Goal: Task Accomplishment & Management: Manage account settings

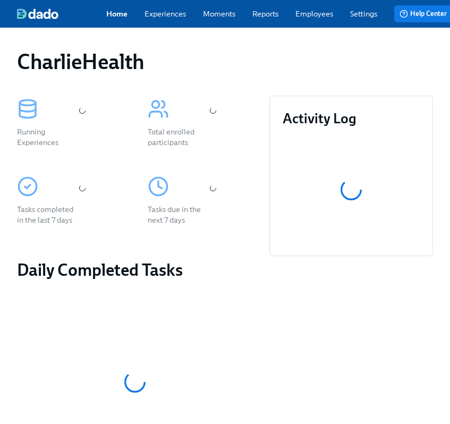
click at [302, 50] on div "CharlieHealth" at bounding box center [224, 61] width 433 height 42
click at [302, 25] on div "Home Experiences Moments Reports Employees Settings Review us on G2 Help Center…" at bounding box center [279, 14] width 559 height 28
click at [302, 17] on link "Employees" at bounding box center [314, 13] width 38 height 11
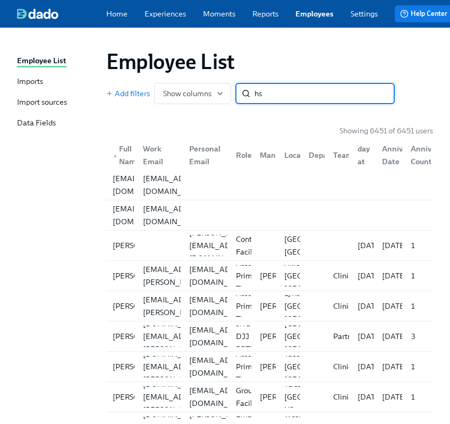
type input "h"
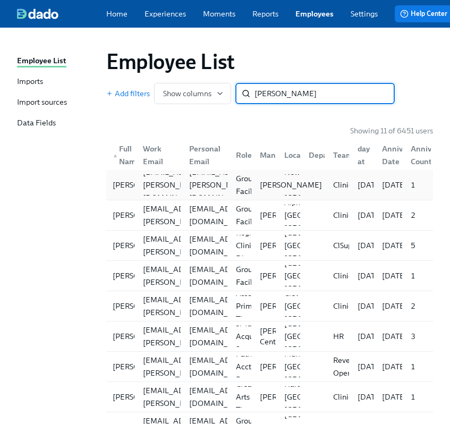
type input "shane"
click at [256, 190] on div "Mandee McKelvey" at bounding box center [290, 184] width 71 height 11
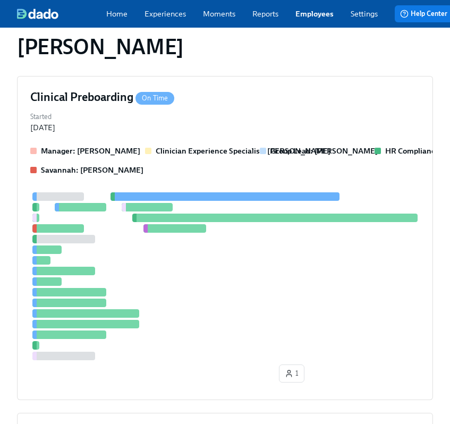
scroll to position [320, 0]
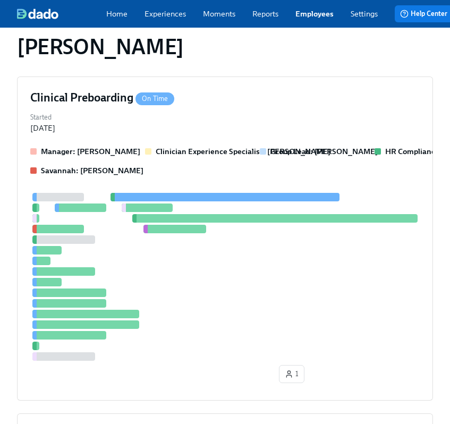
click at [256, 194] on div "Manager: Mandee McKelvey Clinician Experience Specialist: Maggie Greenawalt Gro…" at bounding box center [224, 266] width 389 height 241
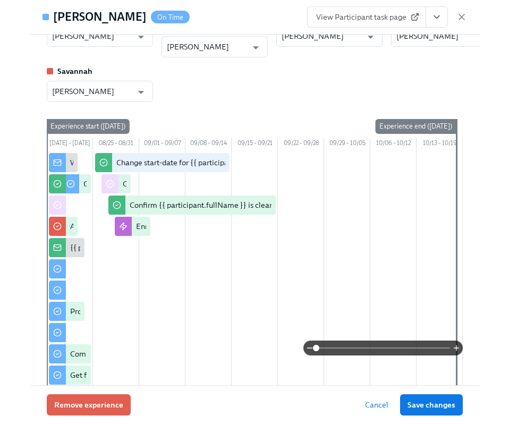
scroll to position [0, 0]
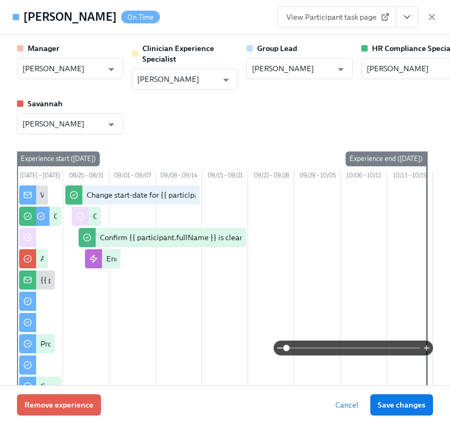
click at [302, 22] on button "View task page" at bounding box center [407, 16] width 22 height 21
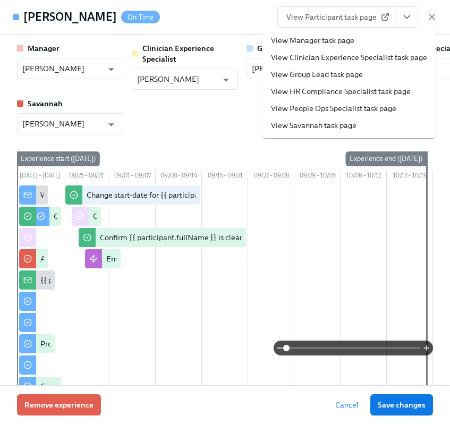
click at [302, 91] on link "View HR Compliance Specialist task page" at bounding box center [341, 91] width 140 height 11
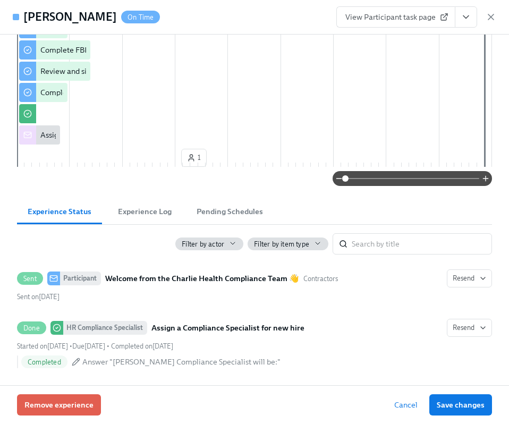
scroll to position [909, 0]
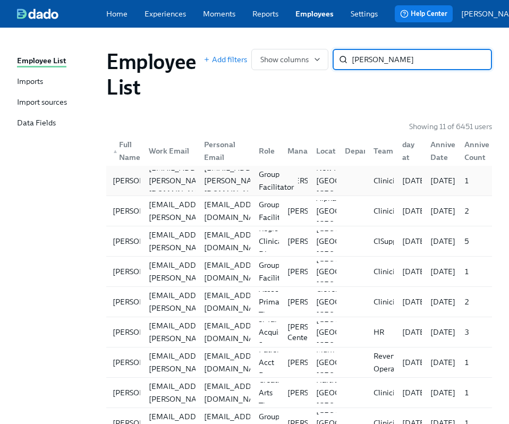
click at [255, 174] on div "Group Facilitator" at bounding box center [276, 180] width 44 height 25
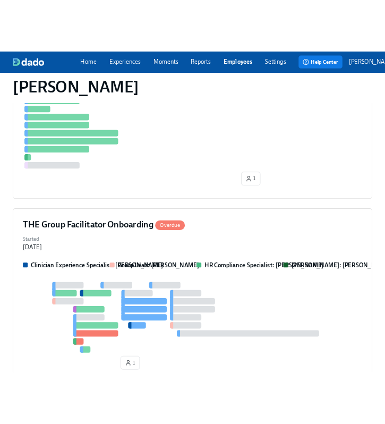
scroll to position [559, 0]
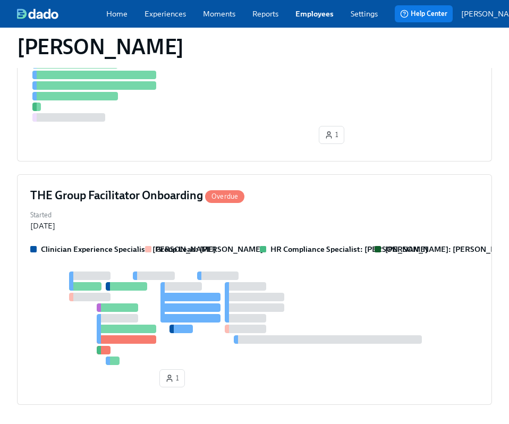
click at [255, 208] on div "Started Aug 28, 2025" at bounding box center [254, 219] width 448 height 23
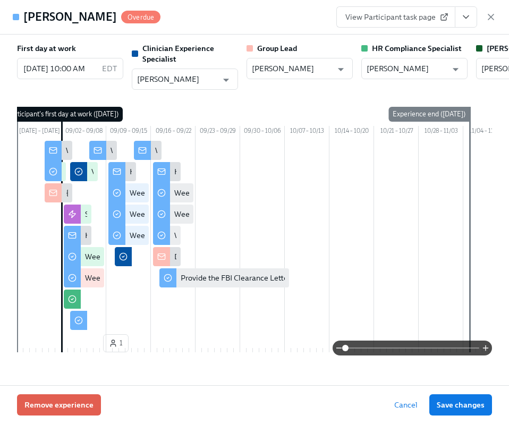
click at [302, 20] on button "View task page" at bounding box center [466, 16] width 22 height 21
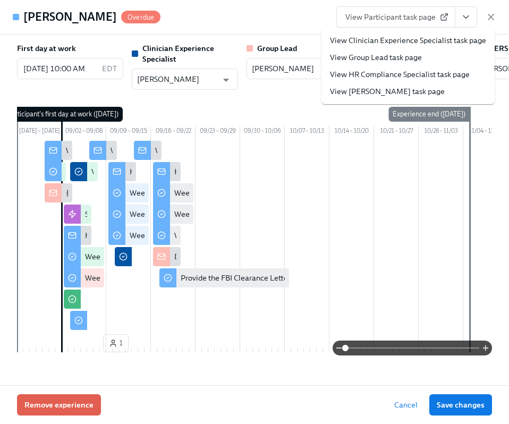
click at [302, 71] on link "View HR Compliance Specialist task page" at bounding box center [400, 74] width 140 height 11
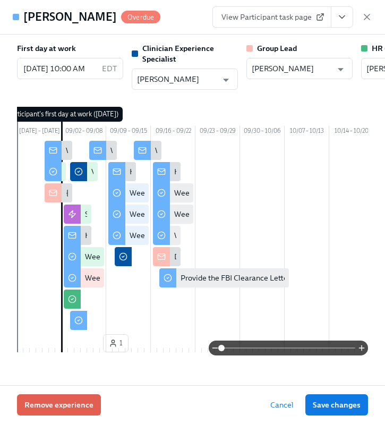
click at [302, 19] on icon "button" at bounding box center [366, 16] width 5 height 5
click at [302, 19] on link "Settings" at bounding box center [363, 13] width 27 height 11
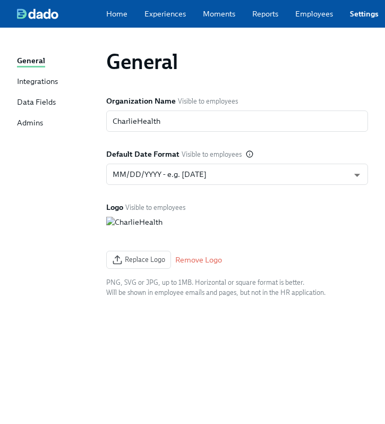
click at [302, 18] on link "Settings" at bounding box center [364, 13] width 29 height 11
click at [259, 18] on link "Reports" at bounding box center [265, 13] width 26 height 11
click at [301, 18] on link "Employees" at bounding box center [314, 13] width 38 height 11
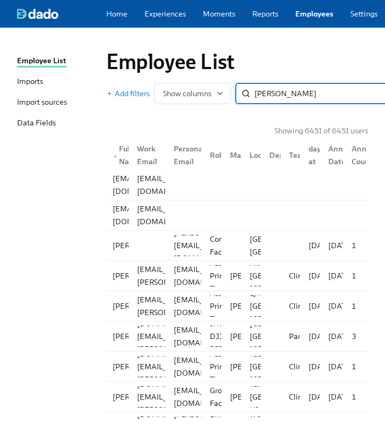
type input "karen o"
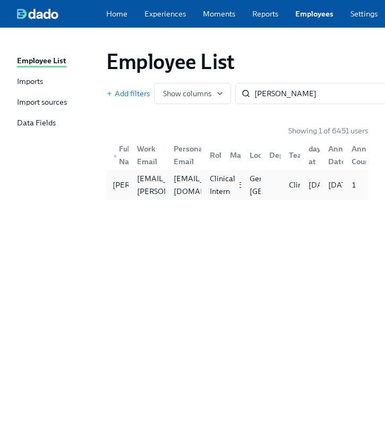
click at [208, 186] on div "Clinical Intern" at bounding box center [222, 184] width 34 height 25
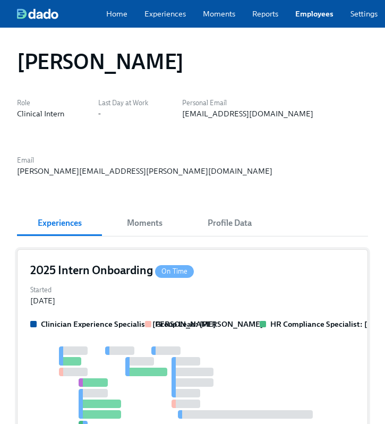
click at [171, 269] on div "On Time" at bounding box center [174, 271] width 39 height 13
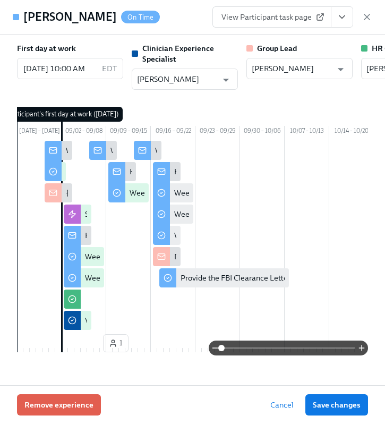
click at [302, 21] on div "View Participant task page" at bounding box center [292, 16] width 160 height 21
click at [302, 15] on icon "View task page" at bounding box center [342, 17] width 11 height 11
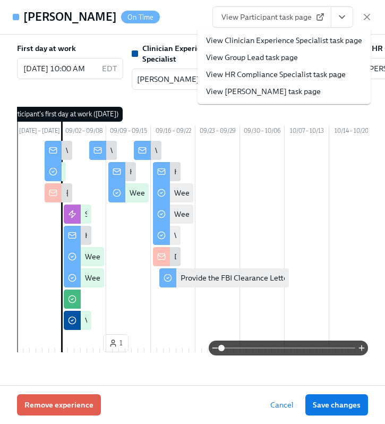
click at [301, 66] on li "View HR Compliance Specialist task page" at bounding box center [284, 74] width 173 height 17
click at [287, 69] on link "View HR Compliance Specialist task page" at bounding box center [276, 74] width 140 height 11
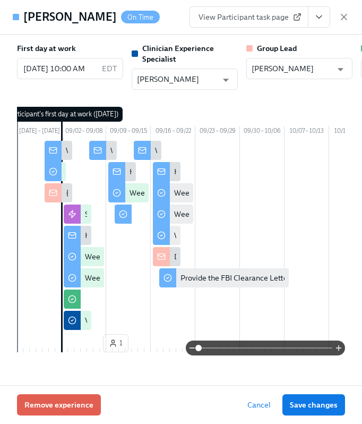
click at [302, 11] on div "Karen O'Donnell On Time View Participant task page" at bounding box center [181, 17] width 362 height 35
click at [302, 18] on div "Karen O'Donnell On Time View Participant task page" at bounding box center [181, 17] width 362 height 35
click at [302, 17] on icon "button" at bounding box center [344, 17] width 11 height 11
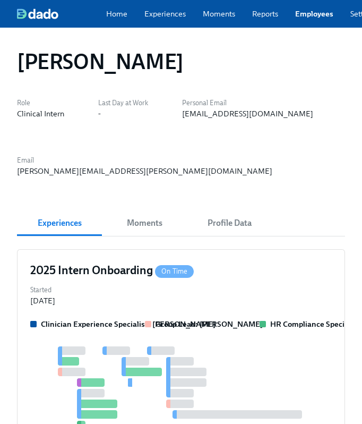
click at [302, 25] on div "Home Experiences Moments Reports Employees Settings Review us on G2 Help Center…" at bounding box center [279, 14] width 559 height 28
click at [302, 14] on link "Employees" at bounding box center [314, 13] width 38 height 11
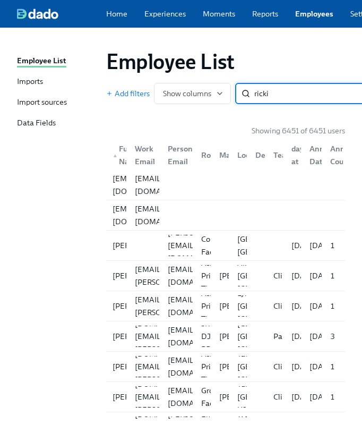
type input "ricki p"
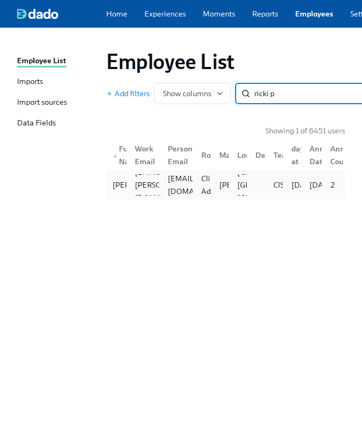
click at [253, 179] on div at bounding box center [256, 184] width 18 height 21
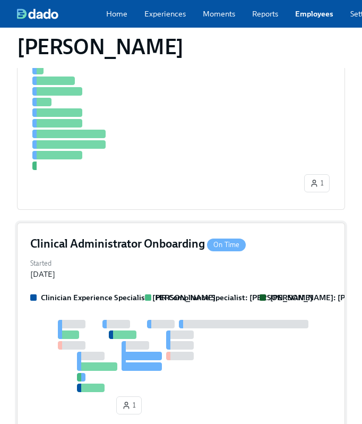
scroll to position [793, 0]
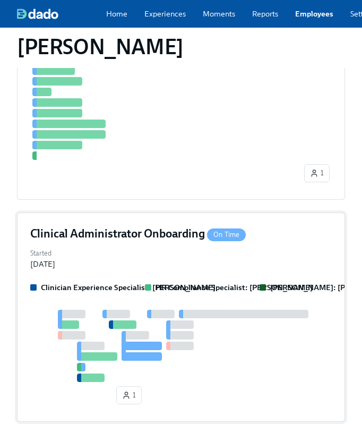
click at [219, 259] on div "Started Aug 29, 2025" at bounding box center [181, 257] width 302 height 23
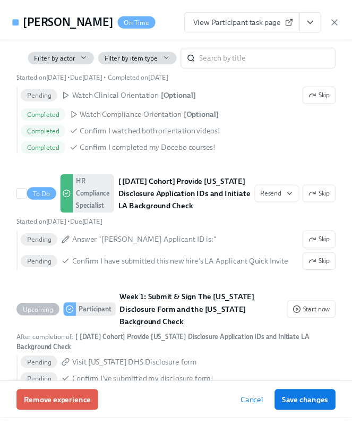
scroll to position [299, 0]
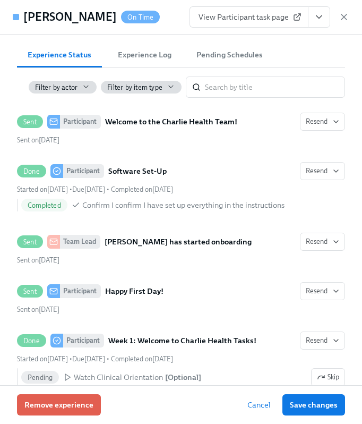
click at [302, 14] on icon "View task page" at bounding box center [319, 17] width 11 height 11
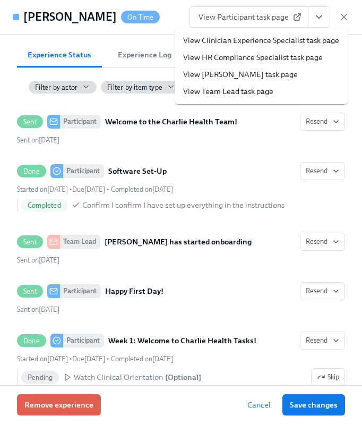
click at [266, 59] on link "View HR Compliance Specialist task page" at bounding box center [253, 57] width 140 height 11
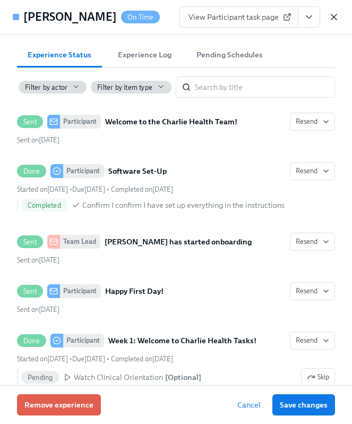
click at [302, 18] on icon "button" at bounding box center [334, 17] width 11 height 11
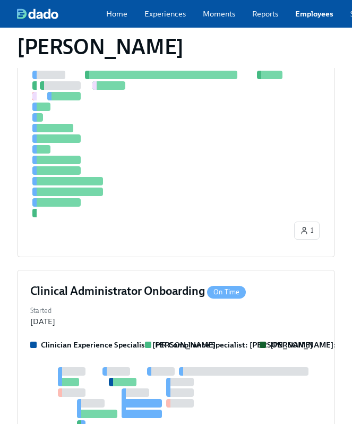
click at [293, 16] on div "Home Experiences Moments Reports Employees Settings Review us on G2" at bounding box center [250, 13] width 288 height 11
click at [301, 16] on link "Employees" at bounding box center [314, 13] width 38 height 11
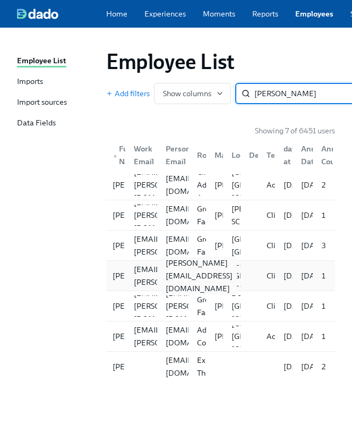
type input "sanders"
click at [178, 278] on div "kate@kinera.org" at bounding box center [198, 275] width 75 height 38
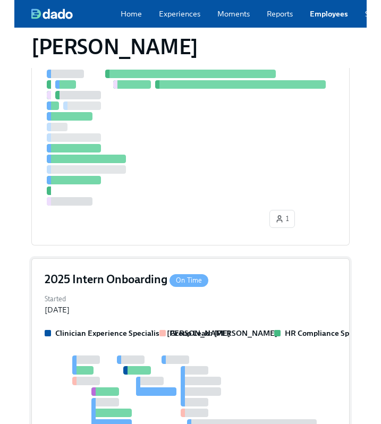
scroll to position [354, 0]
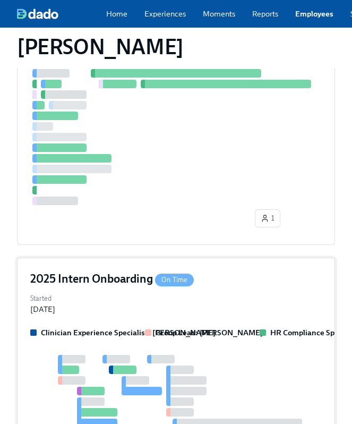
click at [176, 271] on h4 "2025 Intern Onboarding On Time" at bounding box center [112, 279] width 164 height 16
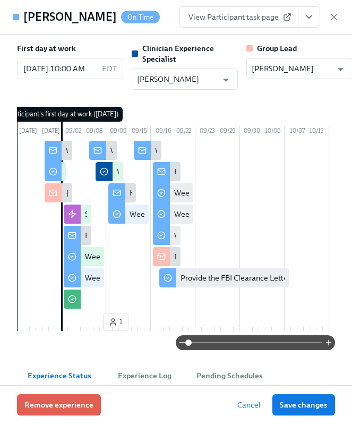
click at [302, 25] on button "View task page" at bounding box center [309, 16] width 22 height 21
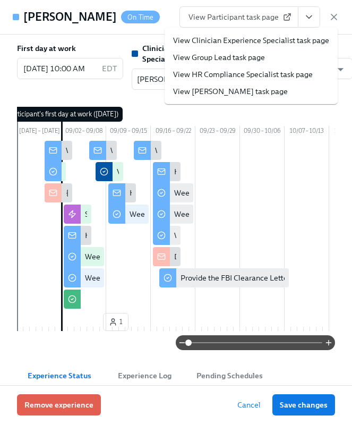
click at [254, 68] on li "View HR Compliance Specialist task page" at bounding box center [251, 74] width 173 height 17
click at [235, 74] on link "View HR Compliance Specialist task page" at bounding box center [243, 74] width 140 height 11
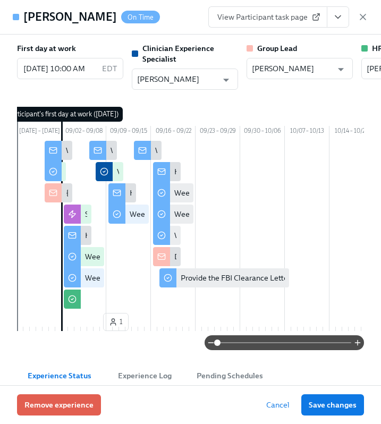
click at [302, 20] on icon "button" at bounding box center [362, 17] width 11 height 11
click at [302, 17] on link "Settings" at bounding box center [363, 13] width 27 height 11
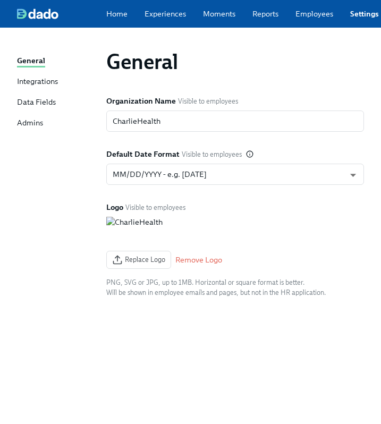
click at [302, 14] on link "Employees" at bounding box center [314, 13] width 38 height 11
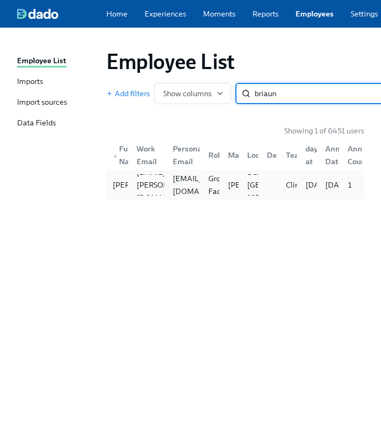
type input "briaun"
click at [196, 200] on div "Briauna Brownfield briauna.brownfield@charliehealth.com briaunaterie@gmail.com …" at bounding box center [235, 185] width 258 height 30
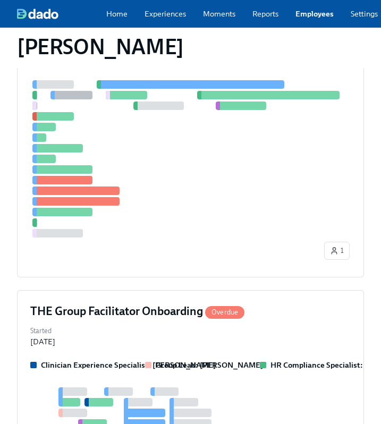
scroll to position [303, 0]
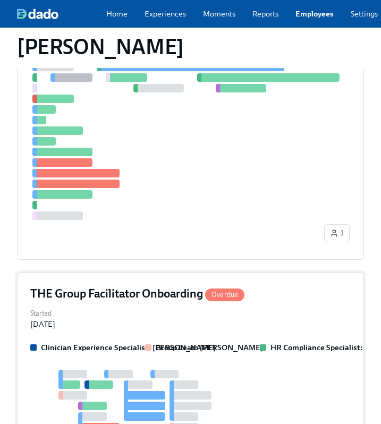
click at [193, 294] on h4 "THE Group Facilitator Onboarding Overdue" at bounding box center [137, 294] width 214 height 16
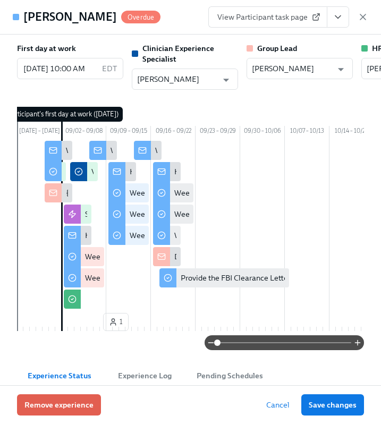
click at [302, 16] on icon "View task page" at bounding box center [337, 17] width 11 height 11
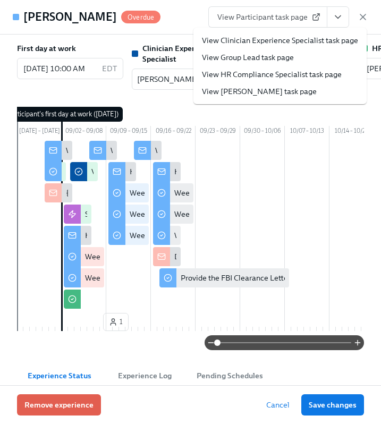
click at [297, 69] on link "View HR Compliance Specialist task page" at bounding box center [272, 74] width 140 height 11
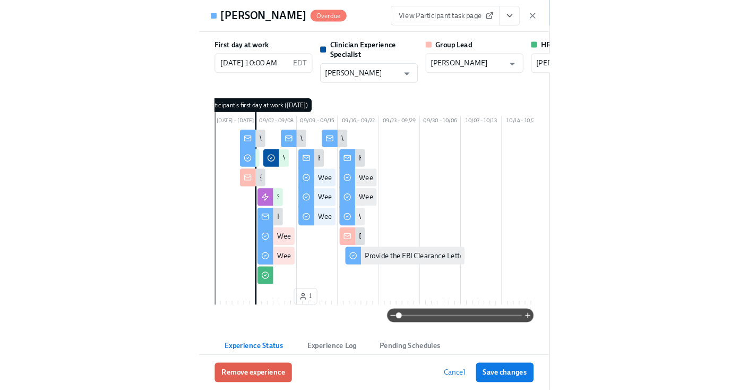
scroll to position [305, 0]
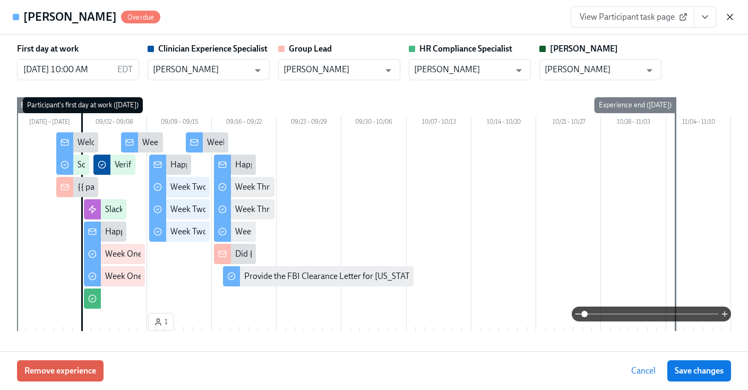
click at [302, 22] on icon "button" at bounding box center [730, 17] width 11 height 11
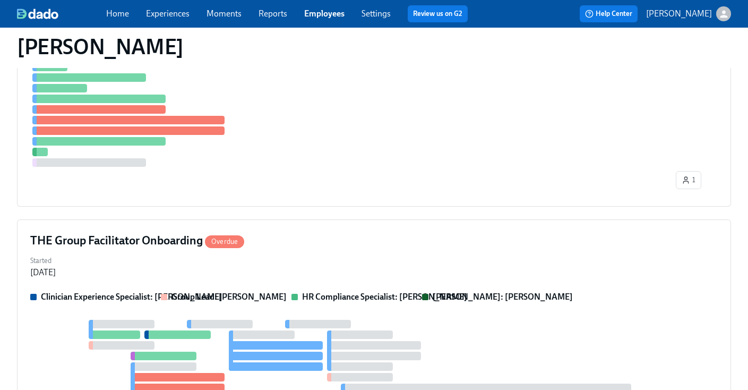
click at [302, 10] on link "Employees" at bounding box center [324, 13] width 40 height 10
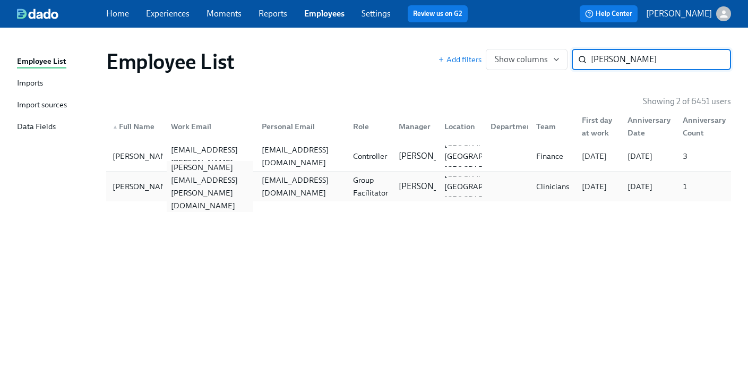
type input "hammond"
click at [165, 186] on div "elizabeth.hammond@charliehealth.com" at bounding box center [207, 186] width 91 height 21
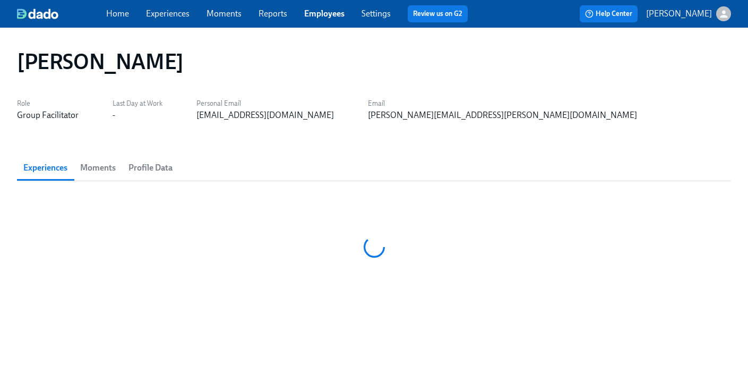
click at [165, 186] on section "Experiences Moments Profile Data" at bounding box center [374, 227] width 714 height 145
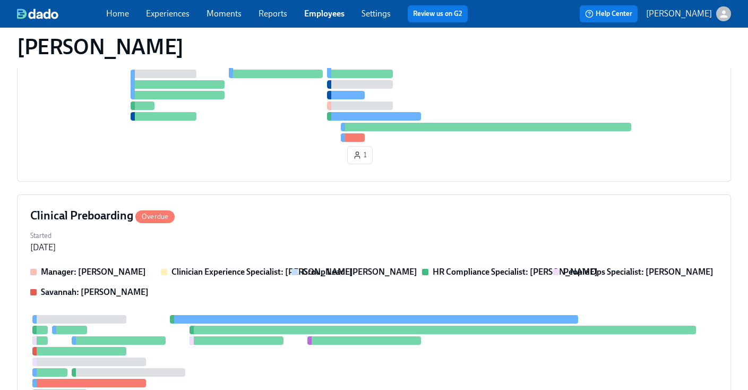
scroll to position [273, 0]
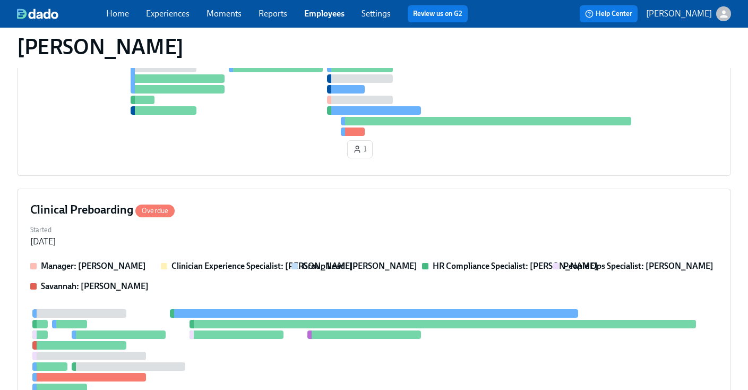
click at [302, 179] on div "THE Group Facilitator Onboarding Overdue Started Aug 21, 2025 Clinician Experie…" at bounding box center [374, 273] width 714 height 704
click at [302, 152] on div "1" at bounding box center [374, 91] width 688 height 141
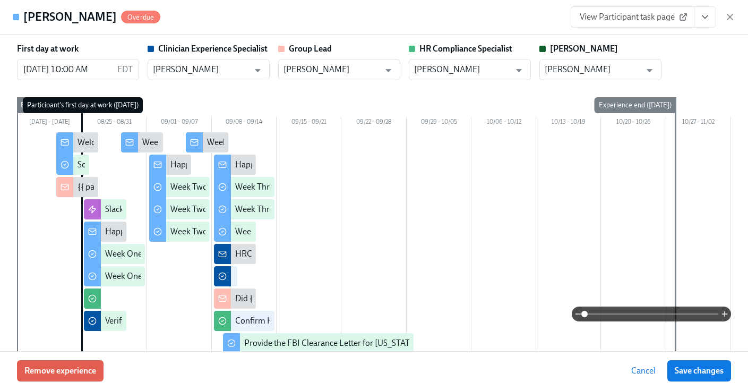
click at [302, 20] on icon "View task page" at bounding box center [705, 17] width 11 height 11
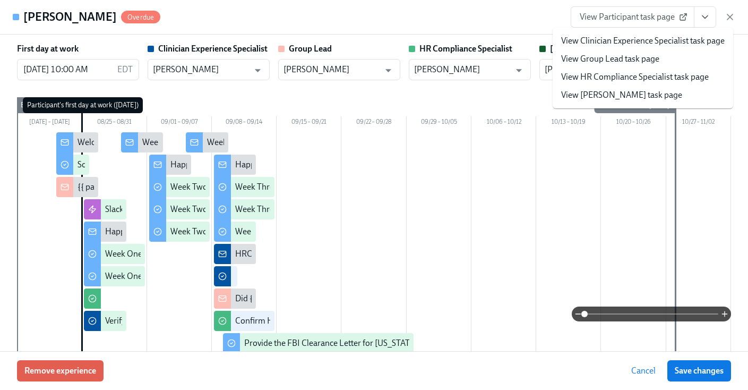
click at [302, 82] on link "View HR Compliance Specialist task page" at bounding box center [635, 77] width 148 height 12
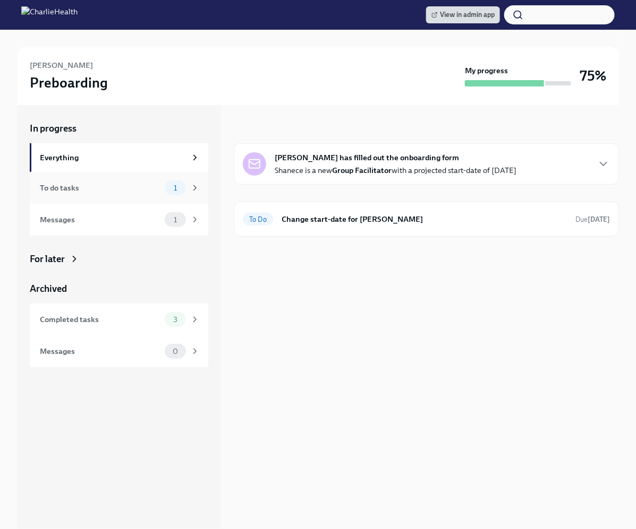
click at [121, 195] on div "To do tasks 1" at bounding box center [119, 188] width 178 height 32
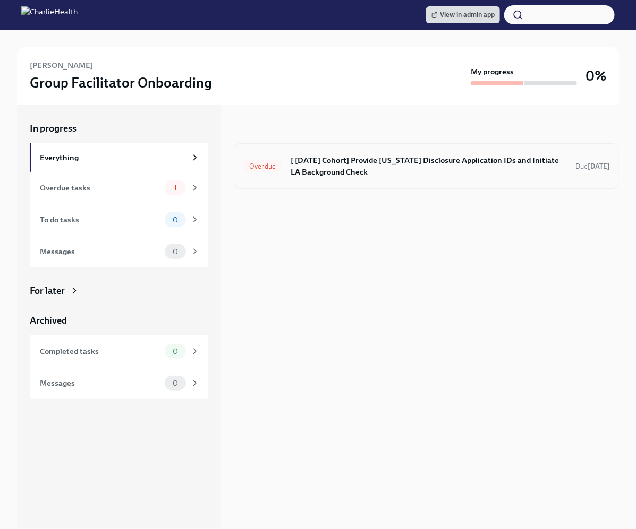
click at [322, 158] on h6 "[ [DATE] Cohort] Provide [US_STATE] Disclosure Application IDs and Initiate LA …" at bounding box center [428, 166] width 276 height 23
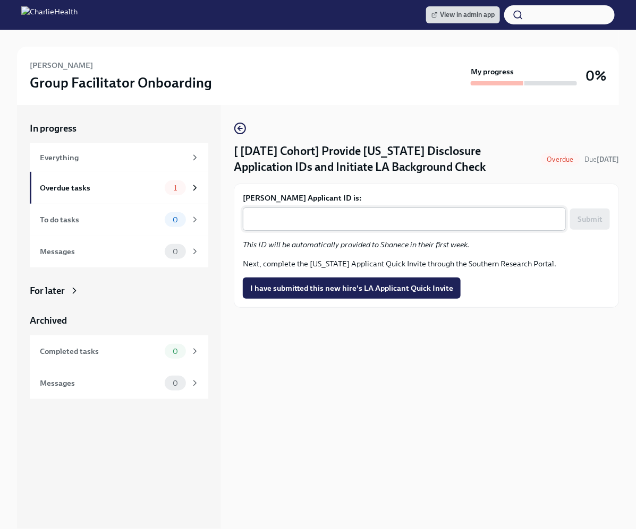
click at [339, 220] on div "x ​" at bounding box center [404, 219] width 323 height 23
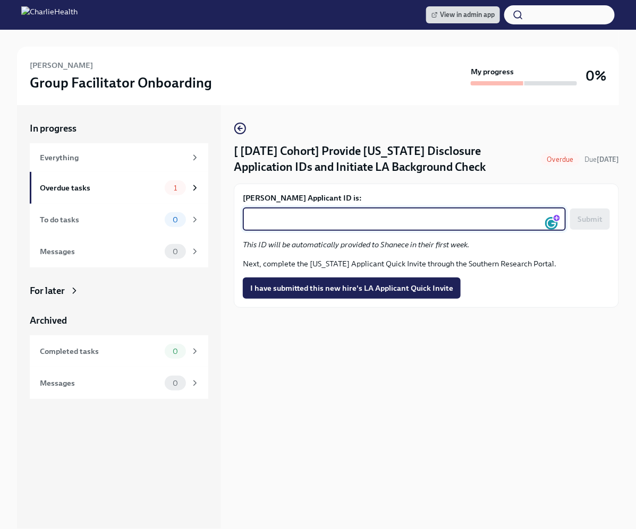
paste textarea "1248727"
type textarea "1248727"
click at [595, 225] on span "Submit" at bounding box center [589, 219] width 25 height 11
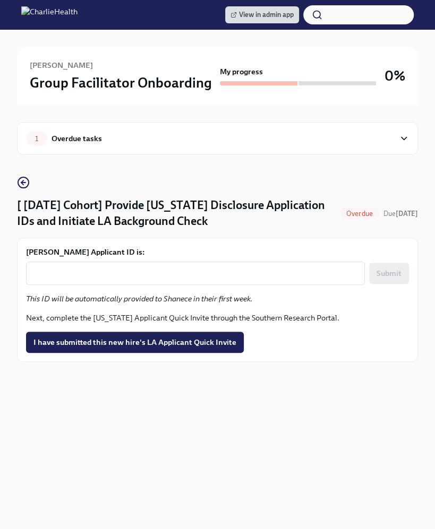
type textarea "1248727"
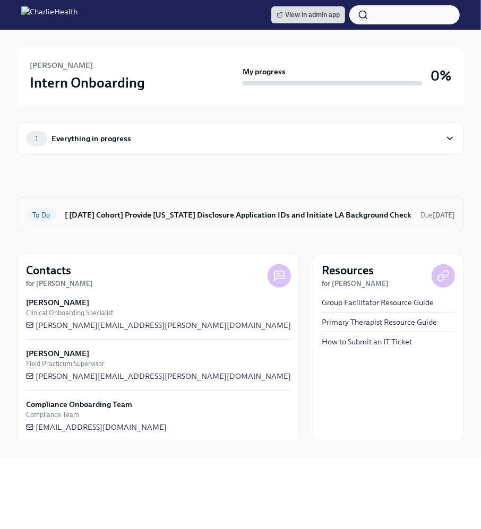
click at [186, 209] on h6 "[ [DATE] Cohort] Provide [US_STATE] Disclosure Application IDs and Initiate LA …" at bounding box center [238, 215] width 347 height 12
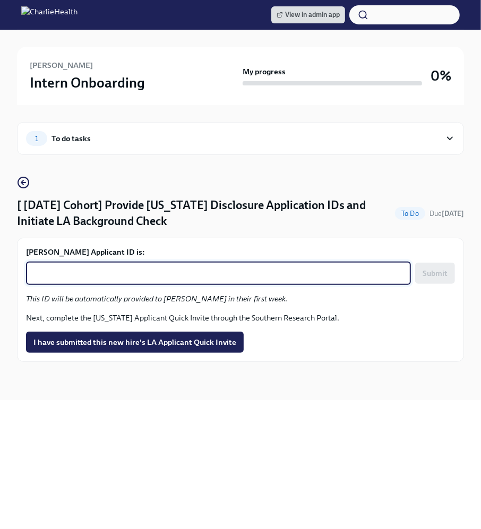
click at [141, 271] on textarea "Karen O'Donnell's Applicant ID is:" at bounding box center [218, 273] width 372 height 13
paste textarea "1248741"
type textarea "1248741"
click at [429, 271] on span "Submit" at bounding box center [435, 273] width 25 height 11
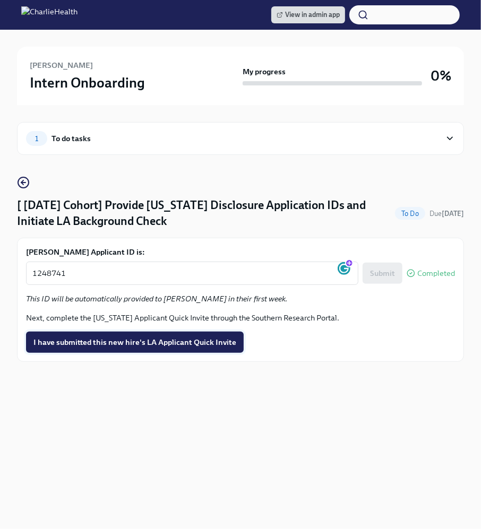
click at [97, 345] on span "I have submitted this new hire's LA Applicant Quick Invite" at bounding box center [134, 342] width 203 height 11
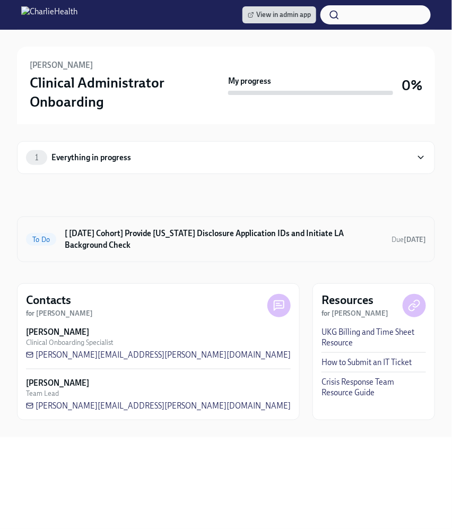
click at [158, 233] on h6 "[ [DATE] Cohort] Provide [US_STATE] Disclosure Application IDs and Initiate LA …" at bounding box center [224, 239] width 319 height 23
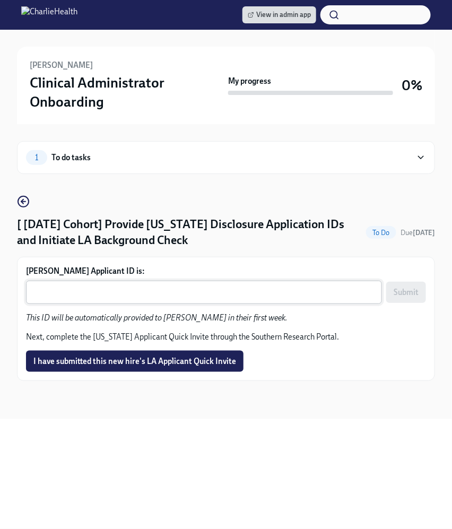
click at [125, 294] on textarea "Ricki Pierce's Applicant ID is:" at bounding box center [204, 292] width 344 height 13
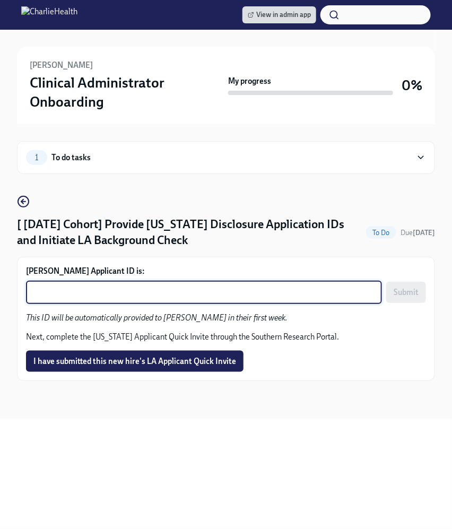
paste textarea "1248746"
type textarea "1248746"
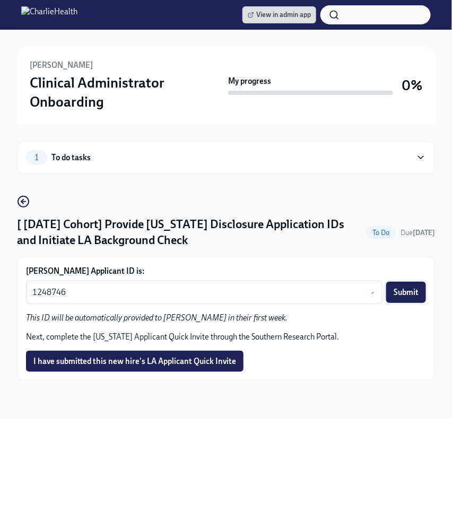
click at [406, 294] on span "Submit" at bounding box center [406, 292] width 25 height 11
click at [159, 416] on div "1 To do tasks [ Sep 2nd Cohort] Provide Utah Disclosure Application IDs and Ini…" at bounding box center [226, 271] width 418 height 295
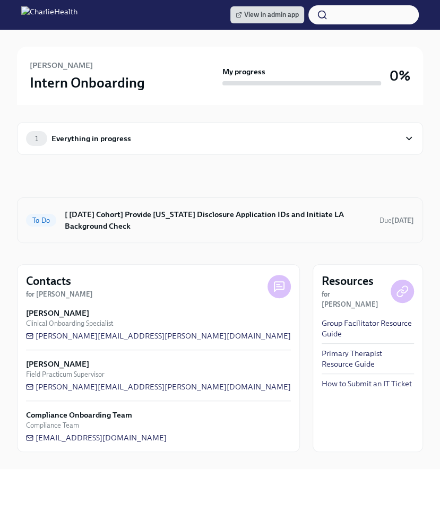
click at [196, 216] on h6 "[ [DATE] Cohort] Provide [US_STATE] Disclosure Application IDs and Initiate LA …" at bounding box center [218, 220] width 306 height 23
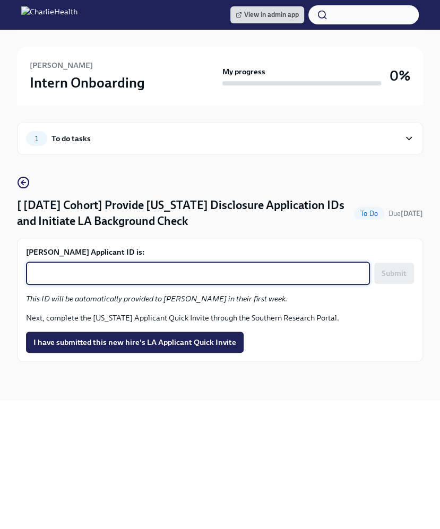
click at [143, 271] on textarea "[PERSON_NAME] Applicant ID is:" at bounding box center [197, 273] width 331 height 13
paste textarea "1248767"
type textarea "1248767"
click at [406, 273] on span "Submit" at bounding box center [394, 273] width 25 height 11
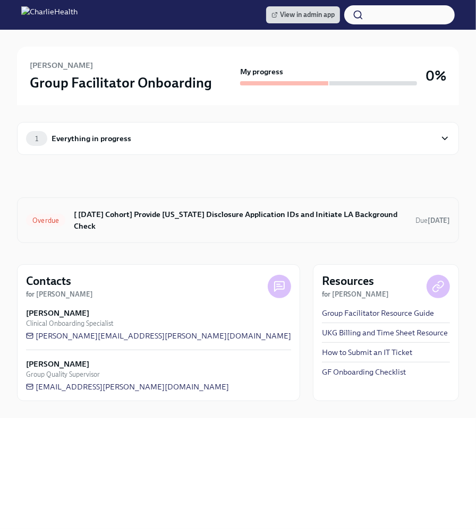
click at [139, 218] on h6 "[ Sep 2nd Cohort] Provide Utah Disclosure Application IDs and Initiate LA Backg…" at bounding box center [240, 220] width 333 height 23
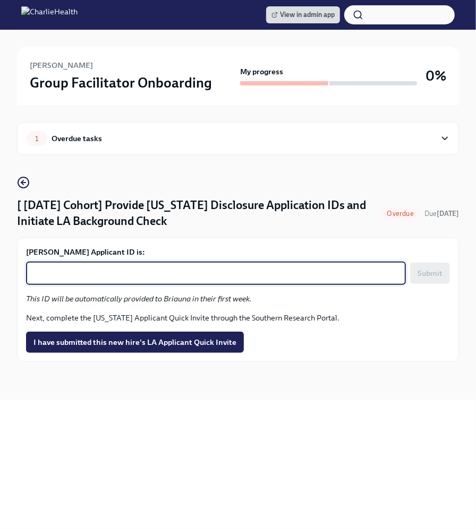
click at [127, 276] on textarea "Briauna Brownfield's Applicant ID is:" at bounding box center [215, 273] width 367 height 13
paste textarea "1248773"
type textarea "1248773"
click at [427, 271] on span "Submit" at bounding box center [429, 273] width 25 height 11
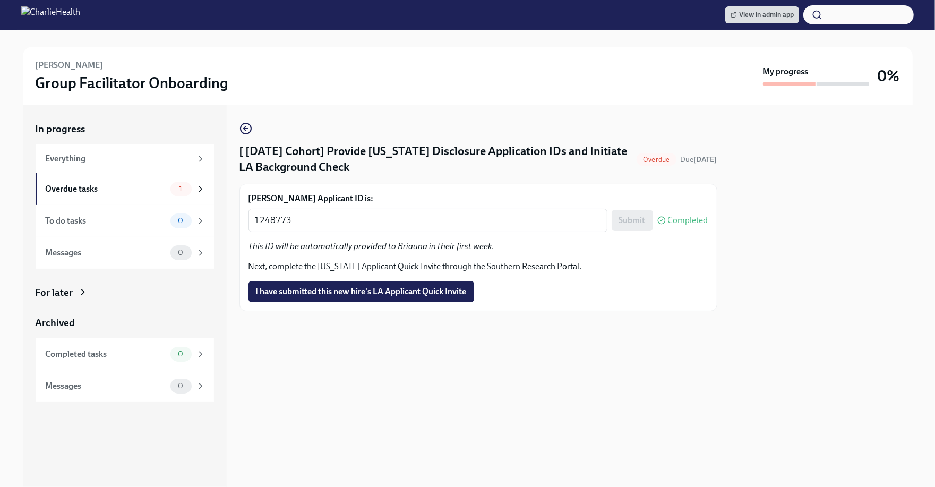
click at [475, 381] on div "[ Sep 2nd Cohort] Provide Utah Disclosure Application IDs and Initiate LA Backg…" at bounding box center [478, 296] width 478 height 382
click at [475, 45] on div at bounding box center [467, 38] width 901 height 17
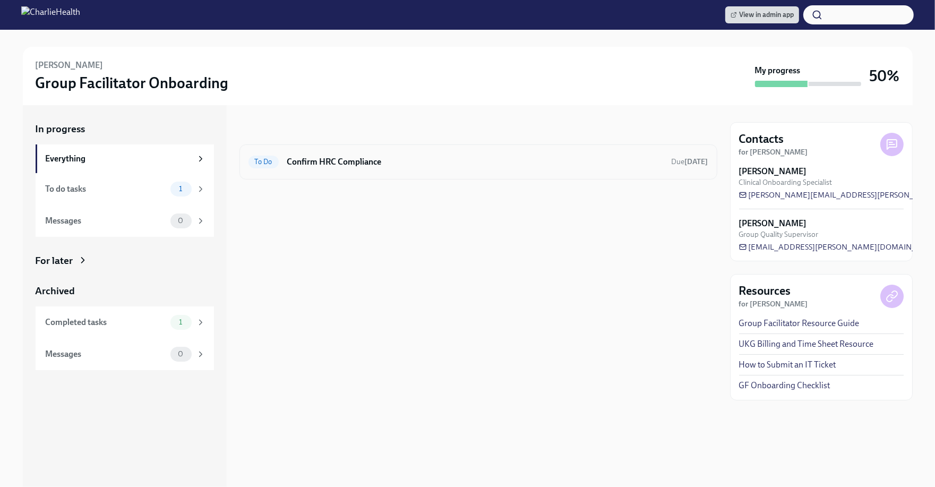
click at [390, 151] on div "To Do Confirm HRC Compliance Due in 4 days" at bounding box center [478, 161] width 478 height 35
click at [354, 162] on h6 "Confirm HRC Compliance" at bounding box center [475, 162] width 376 height 12
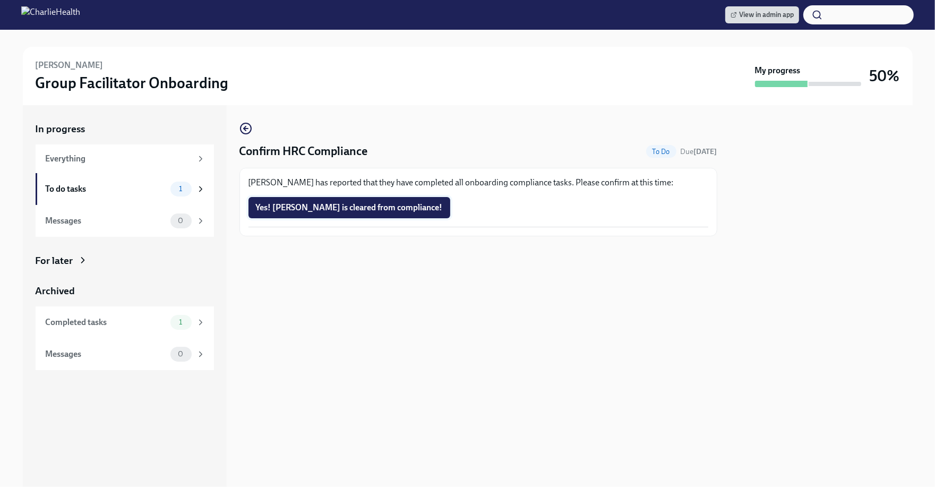
click at [342, 205] on span "Yes! Lizy is cleared from compliance!" at bounding box center [349, 207] width 187 height 11
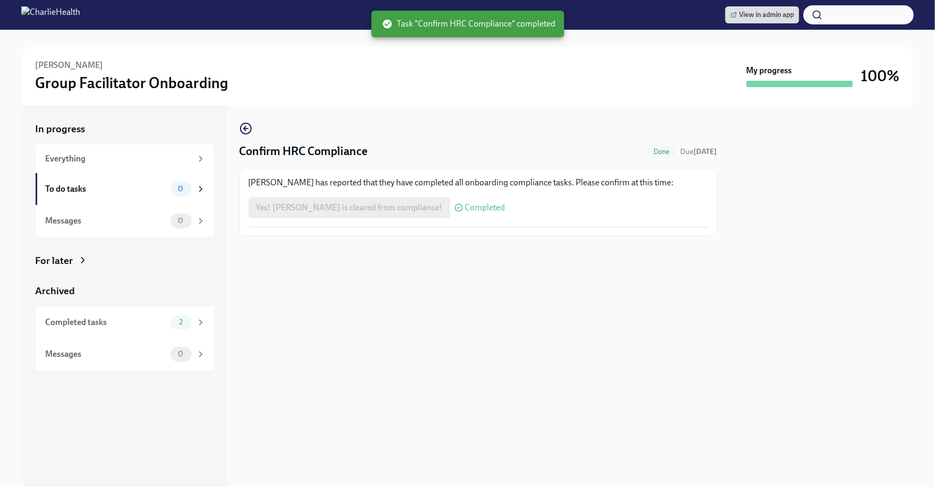
click at [465, 304] on div "Confirm HRC Compliance Done Due in 4 days Lizy Hammond has reported that they h…" at bounding box center [478, 296] width 478 height 382
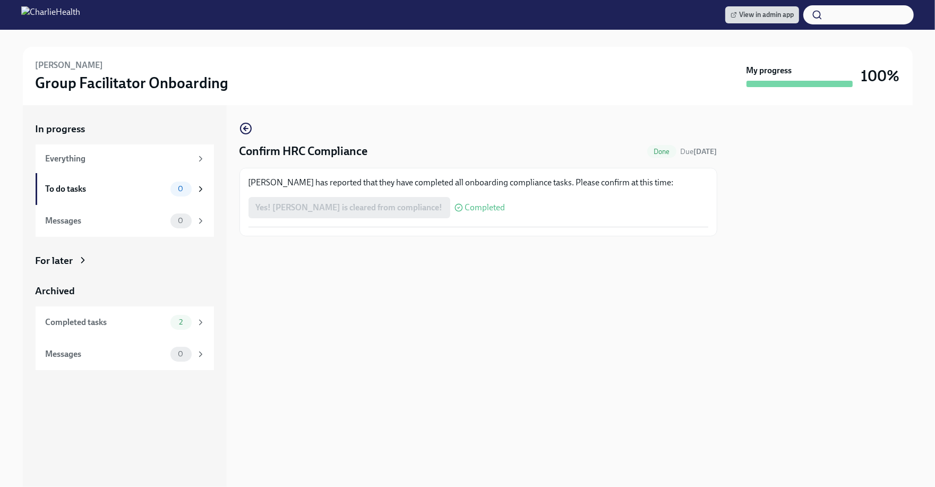
click at [465, 304] on div "Confirm HRC Compliance Done Due in 4 days Lizy Hammond has reported that they h…" at bounding box center [478, 296] width 478 height 382
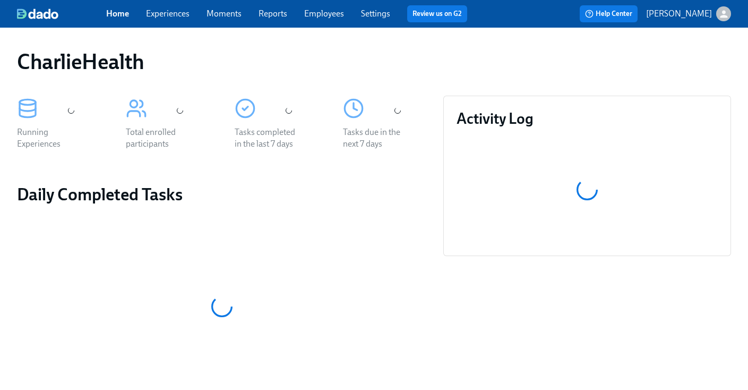
click at [371, 53] on div "CharlieHealth" at bounding box center [374, 61] width 714 height 25
click at [321, 17] on link "Employees" at bounding box center [324, 13] width 40 height 10
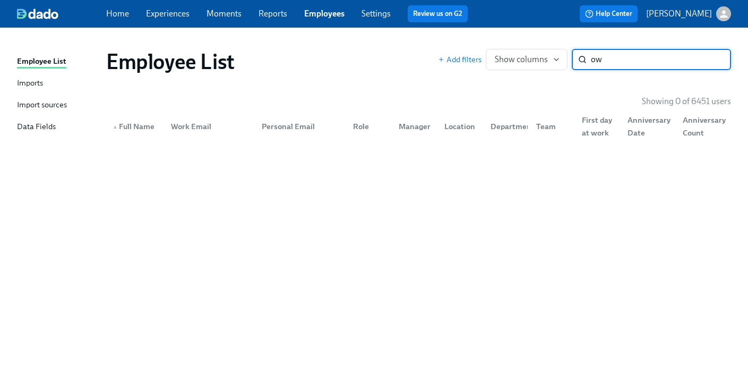
type input "o"
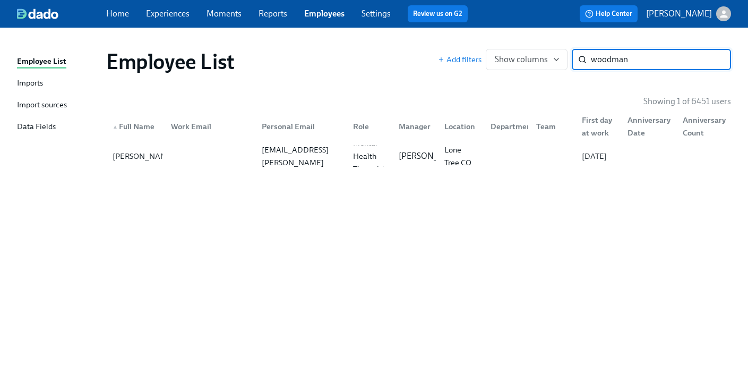
type input "woodman"
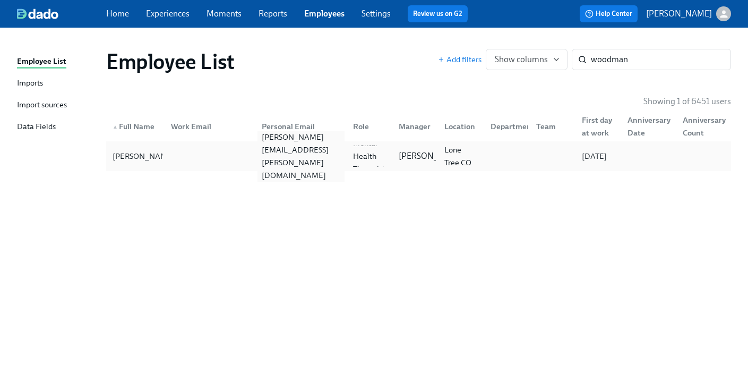
click at [292, 149] on div "[PERSON_NAME][EMAIL_ADDRESS][PERSON_NAME][DOMAIN_NAME]" at bounding box center [298, 155] width 91 height 21
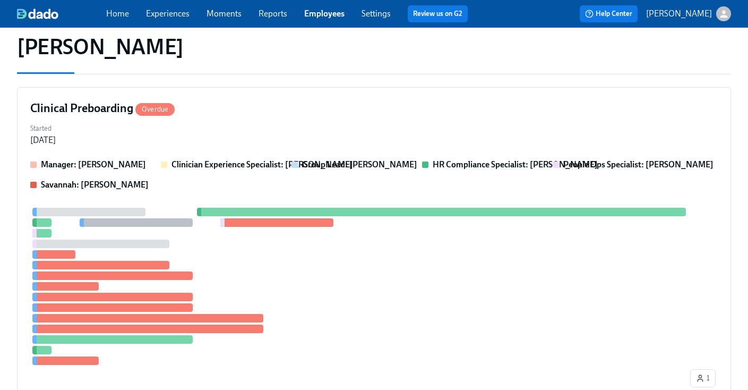
scroll to position [323, 0]
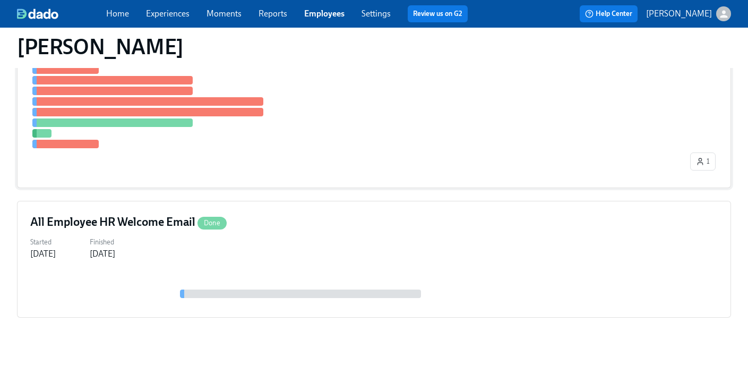
click at [431, 125] on div at bounding box center [359, 69] width 658 height 157
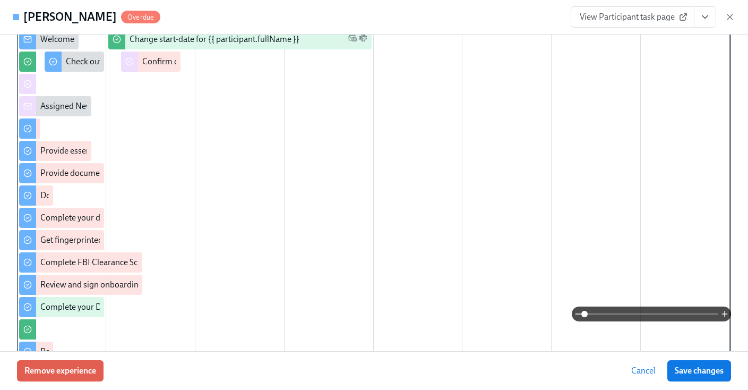
scroll to position [0, 0]
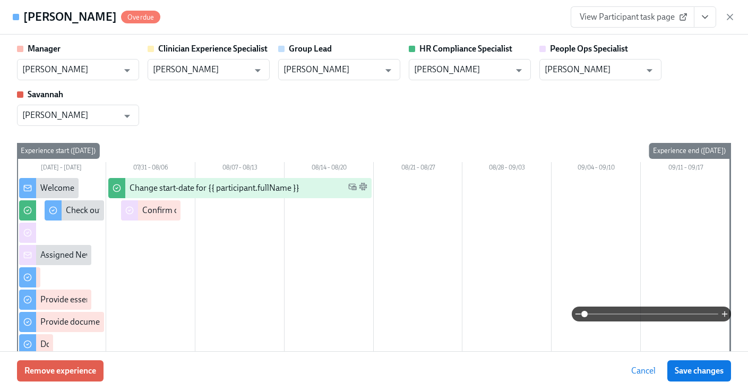
click at [391, 127] on div "Manager [PERSON_NAME] ​ Clinician Experience Specialist [PERSON_NAME] ​ Group L…" at bounding box center [374, 297] width 714 height 509
click at [380, 108] on div "Manager [PERSON_NAME] ​ Clinician Experience Specialist [PERSON_NAME] ​ Group L…" at bounding box center [374, 84] width 714 height 83
click at [729, 24] on div "View Participant task page" at bounding box center [653, 16] width 165 height 21
click at [728, 16] on icon "button" at bounding box center [730, 17] width 11 height 11
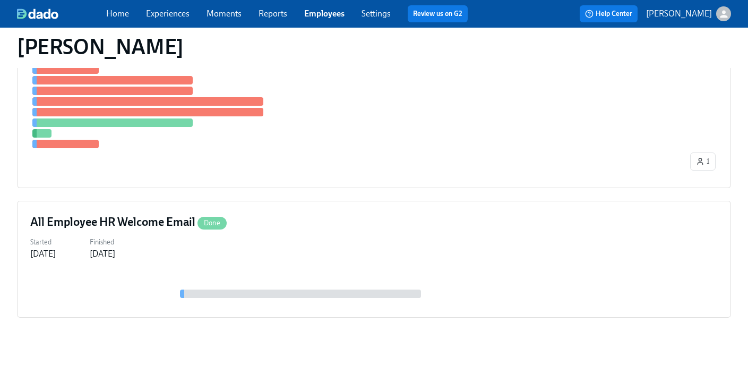
click at [322, 12] on link "Employees" at bounding box center [324, 13] width 40 height 10
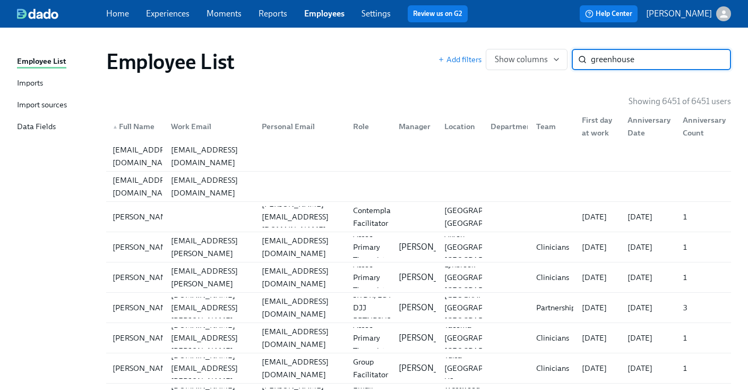
type input "greenhouse"
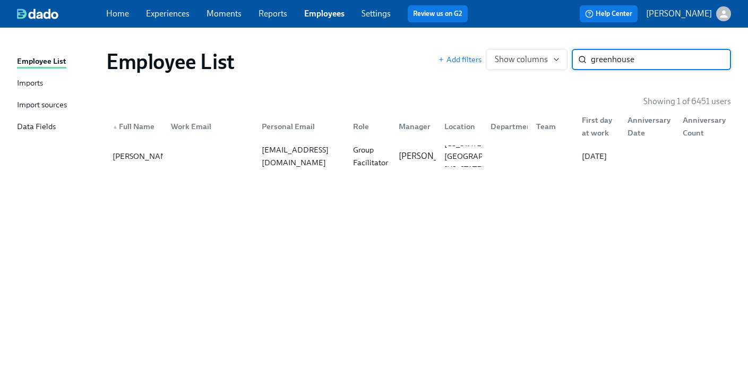
click at [141, 139] on div "▲ Full Name Work Email Personal Email Role Manager Location Department Team Fir…" at bounding box center [418, 124] width 625 height 34
click at [162, 151] on div "[PERSON_NAME]" at bounding box center [143, 156] width 71 height 13
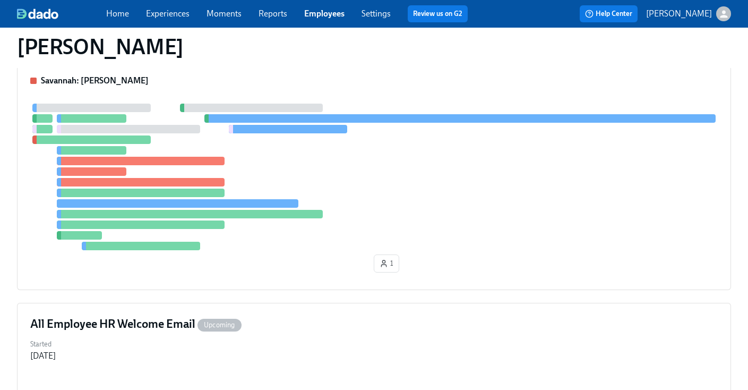
scroll to position [313, 0]
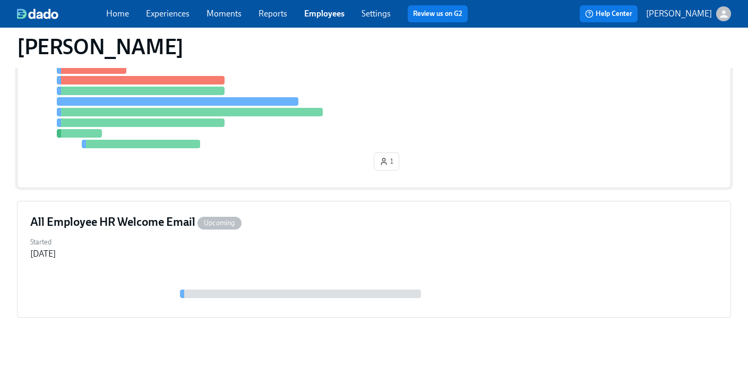
click at [422, 124] on div at bounding box center [374, 75] width 688 height 147
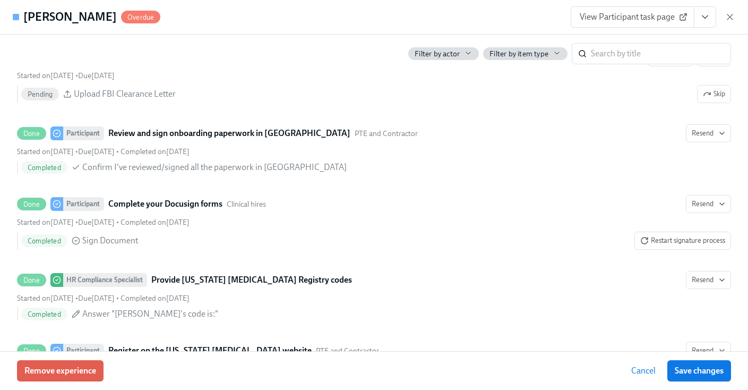
scroll to position [1546, 0]
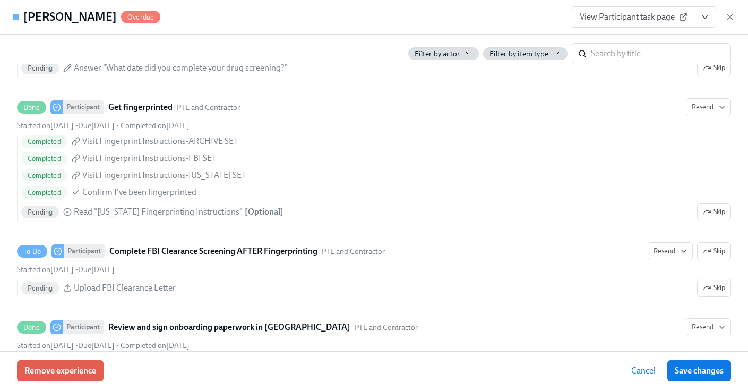
click at [376, 14] on div "[PERSON_NAME] Overdue View Participant task page" at bounding box center [374, 17] width 748 height 35
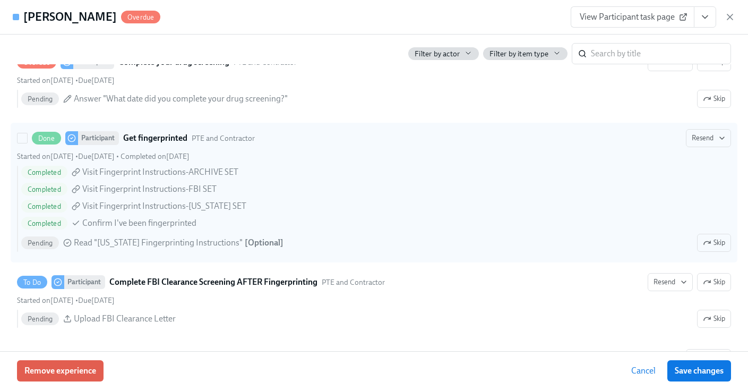
scroll to position [1514, 0]
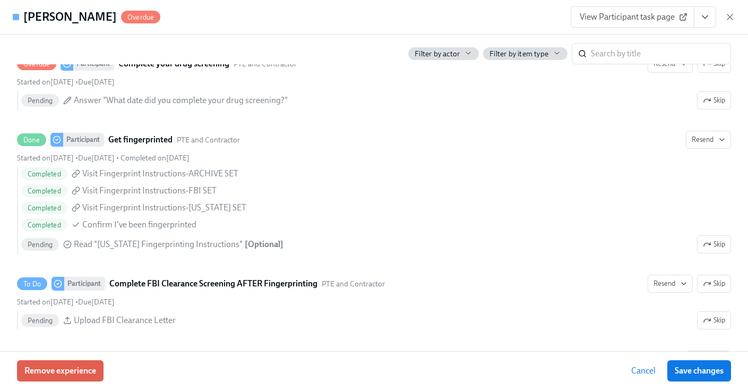
click at [380, 15] on div "[PERSON_NAME] Overdue View Participant task page" at bounding box center [374, 17] width 748 height 35
